Goal: Information Seeking & Learning: Learn about a topic

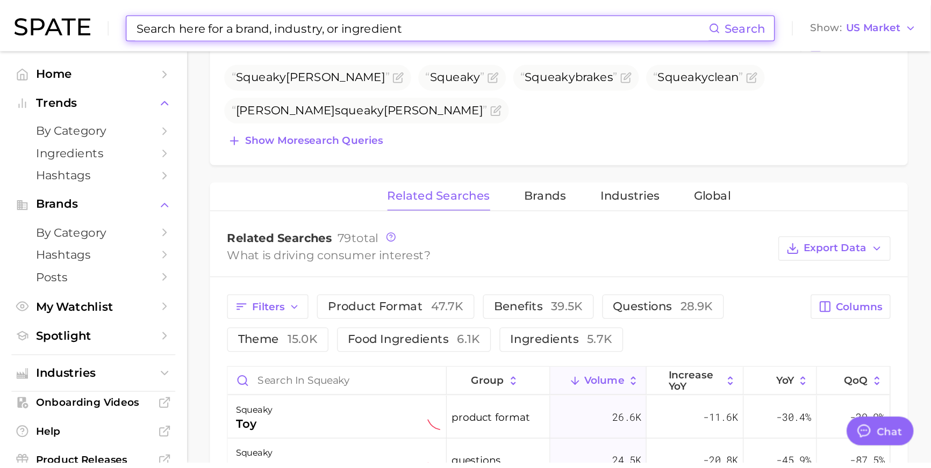
scroll to position [1593, 0]
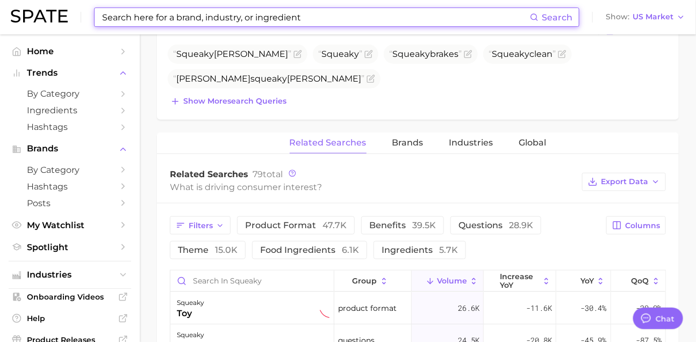
type textarea "x"
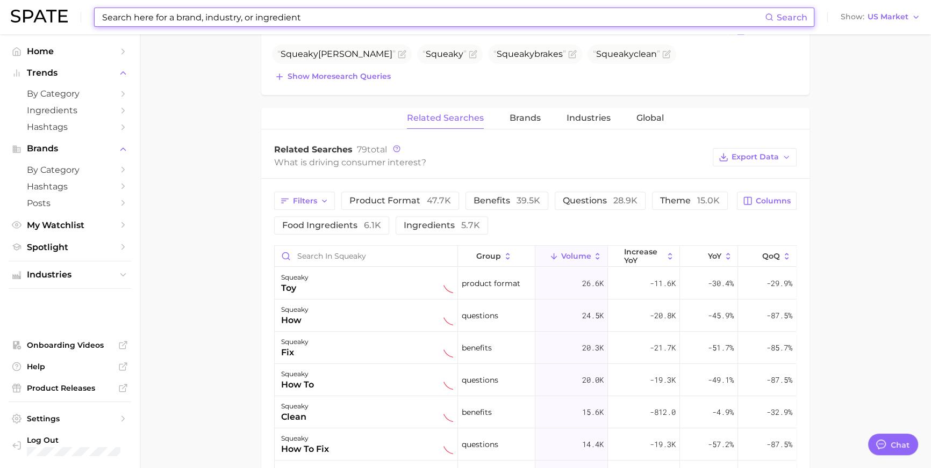
click at [277, 17] on input at bounding box center [433, 17] width 664 height 18
type input "ㅈ"
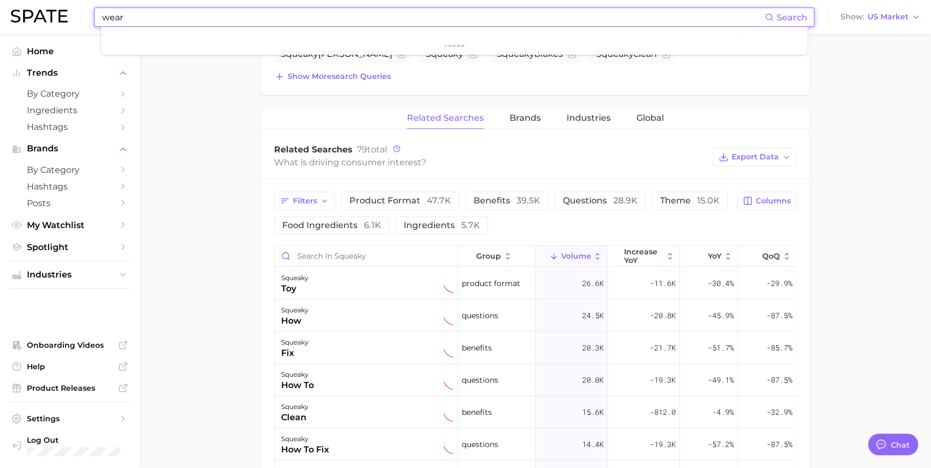
type input "wear"
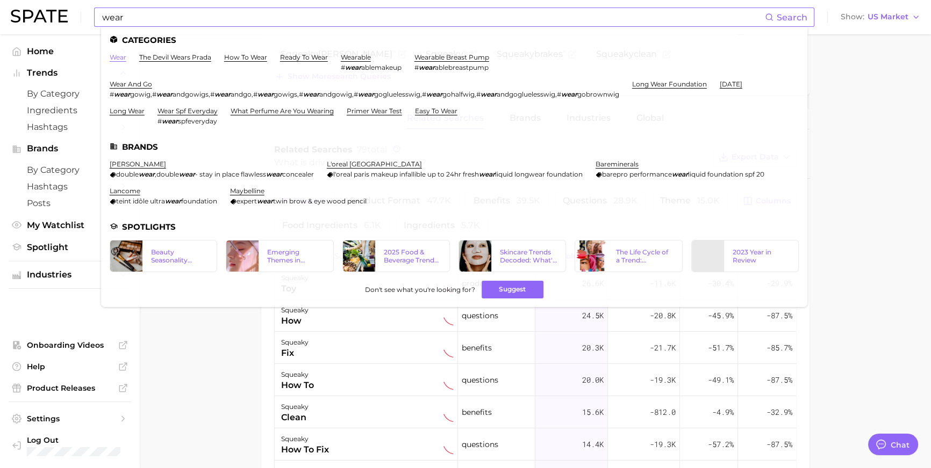
click at [134, 53] on ul "Categories wear the devil wears prada how to wear ready to wear wearable # wear…" at bounding box center [454, 167] width 706 height 280
click at [126, 55] on link "wear" at bounding box center [118, 57] width 17 height 8
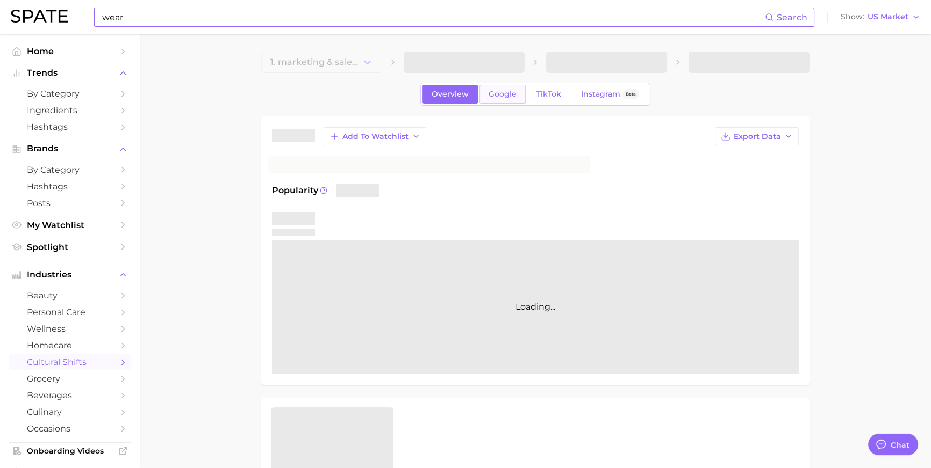
click at [492, 103] on link "Google" at bounding box center [502, 94] width 46 height 19
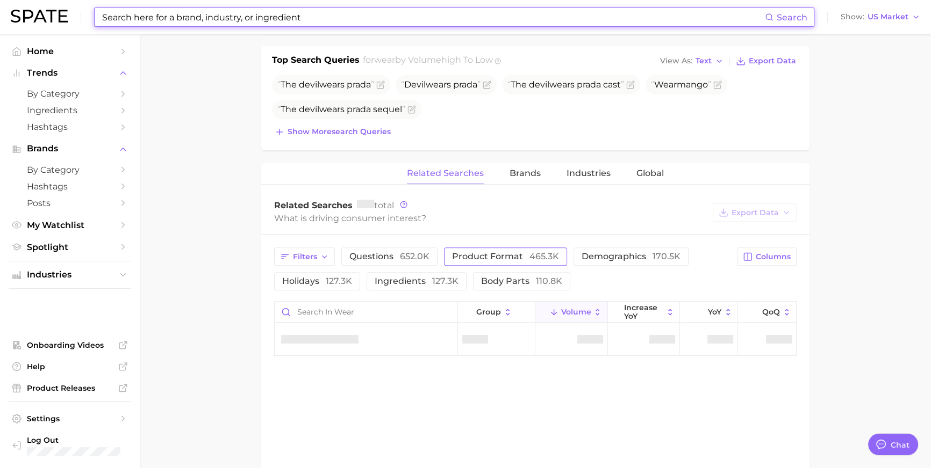
scroll to position [367, 0]
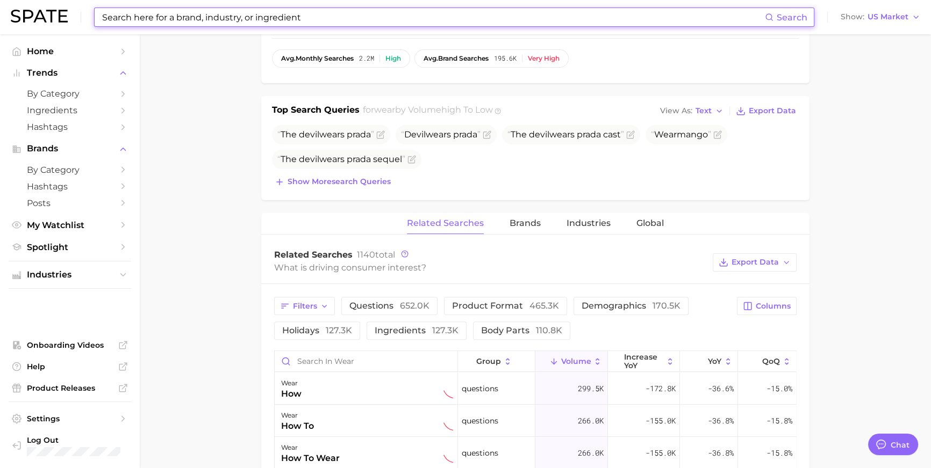
click at [326, 15] on input at bounding box center [433, 17] width 664 height 18
paste input "life saver"
type input "life saver"
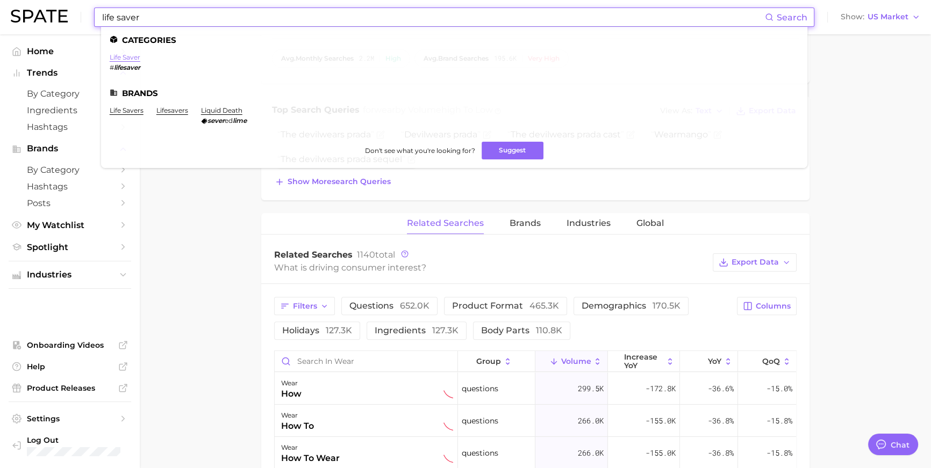
click at [140, 59] on link "life saver" at bounding box center [125, 57] width 31 height 8
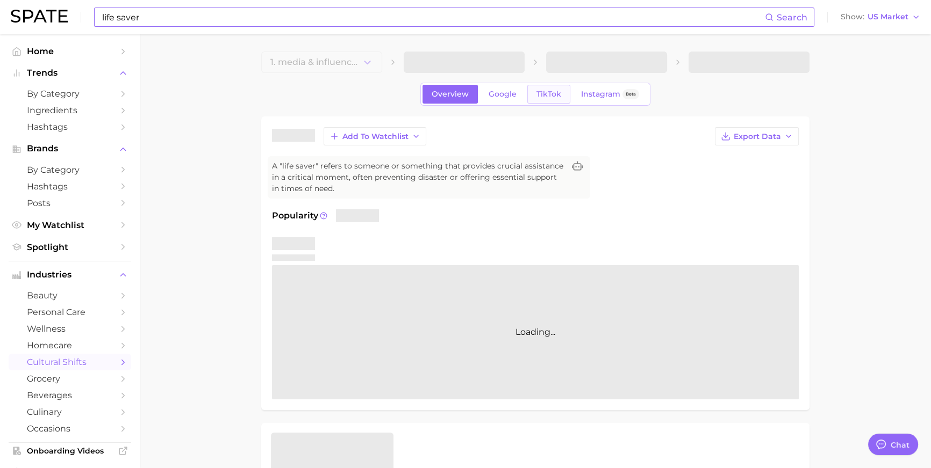
click at [559, 98] on span "TikTok" at bounding box center [548, 94] width 25 height 9
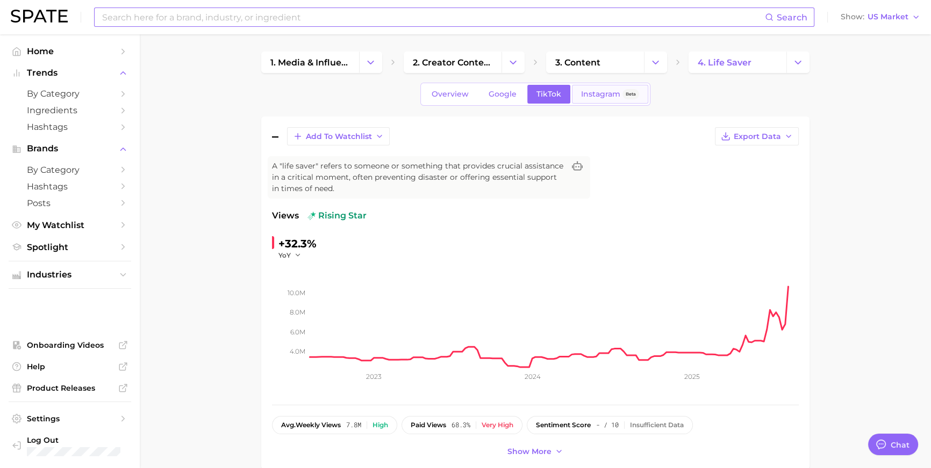
click at [598, 98] on span "Instagram" at bounding box center [600, 94] width 39 height 9
